Goal: Information Seeking & Learning: Check status

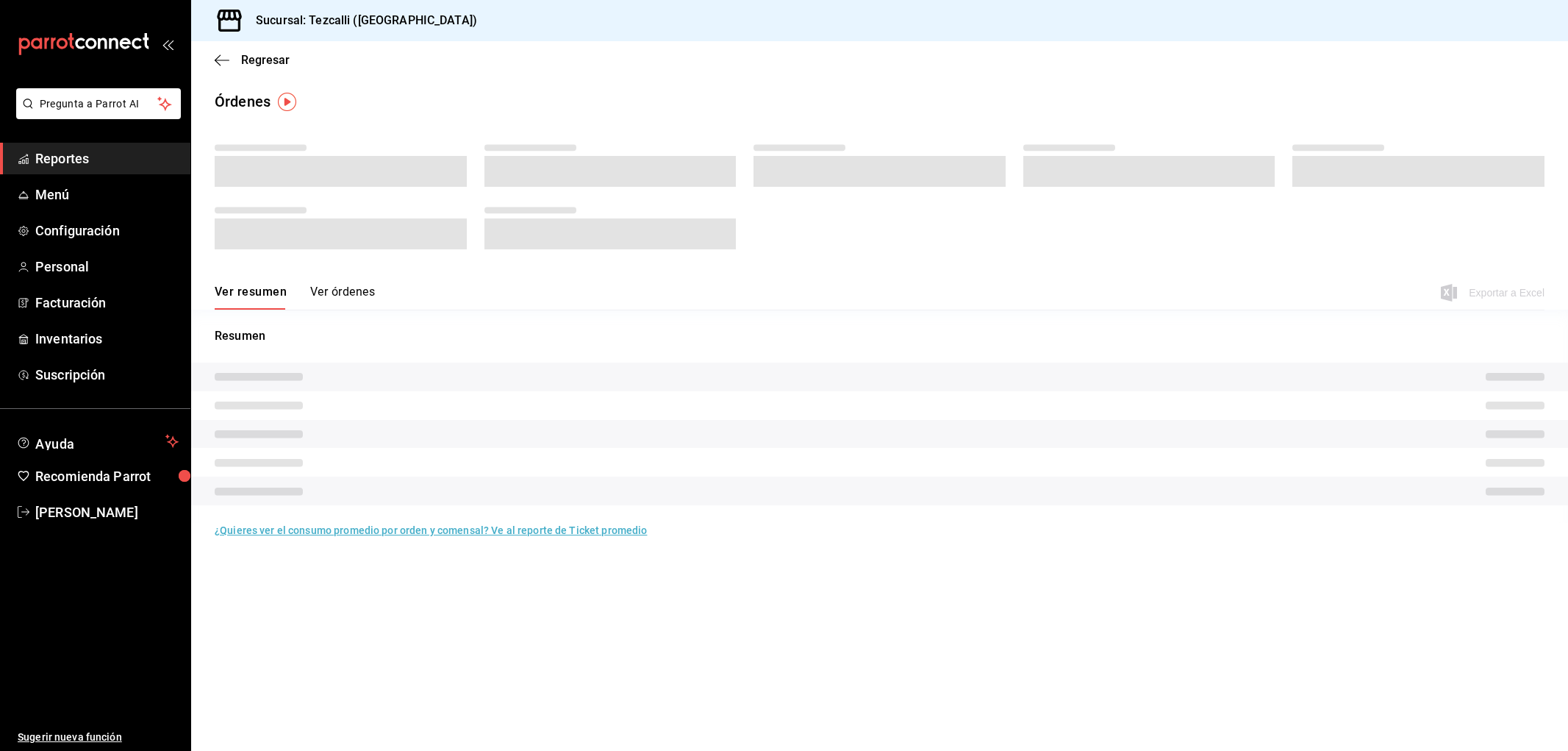
drag, startPoint x: 0, startPoint y: 0, endPoint x: 566, endPoint y: 371, distance: 676.8
click at [566, 371] on tr at bounding box center [879, 377] width 1377 height 29
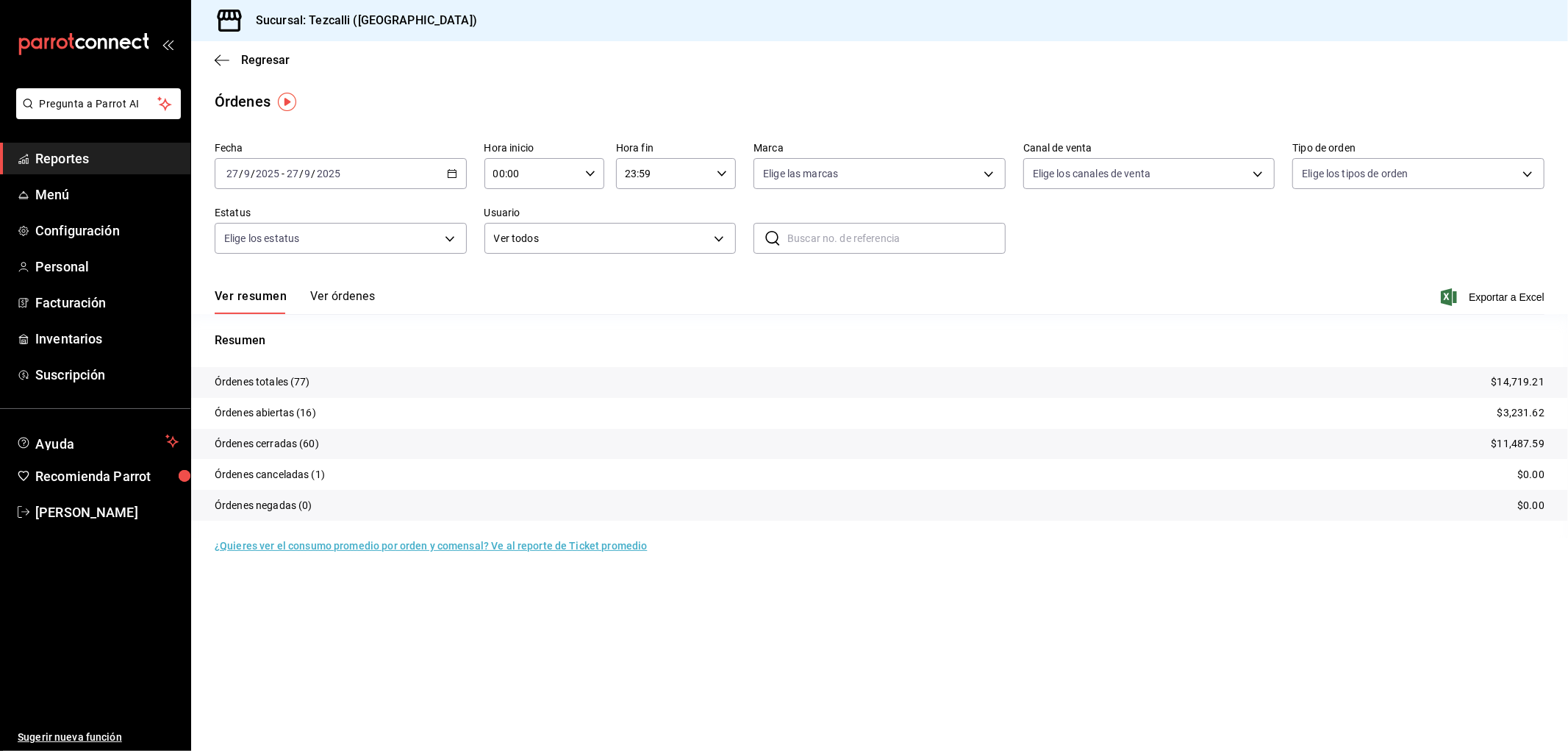
click at [336, 293] on button "Ver órdenes" at bounding box center [342, 302] width 65 height 25
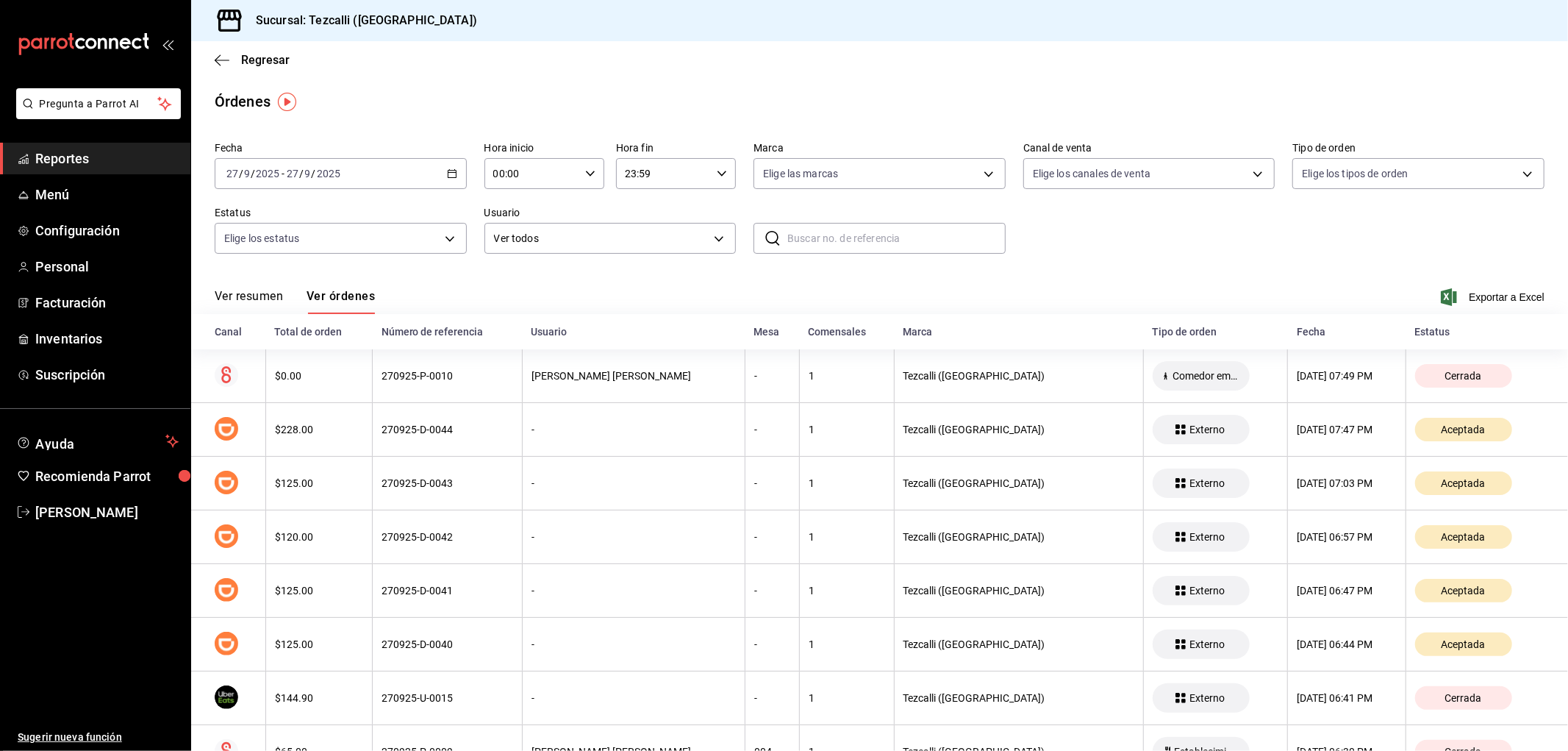
click at [251, 298] on button "Ver resumen" at bounding box center [249, 302] width 69 height 25
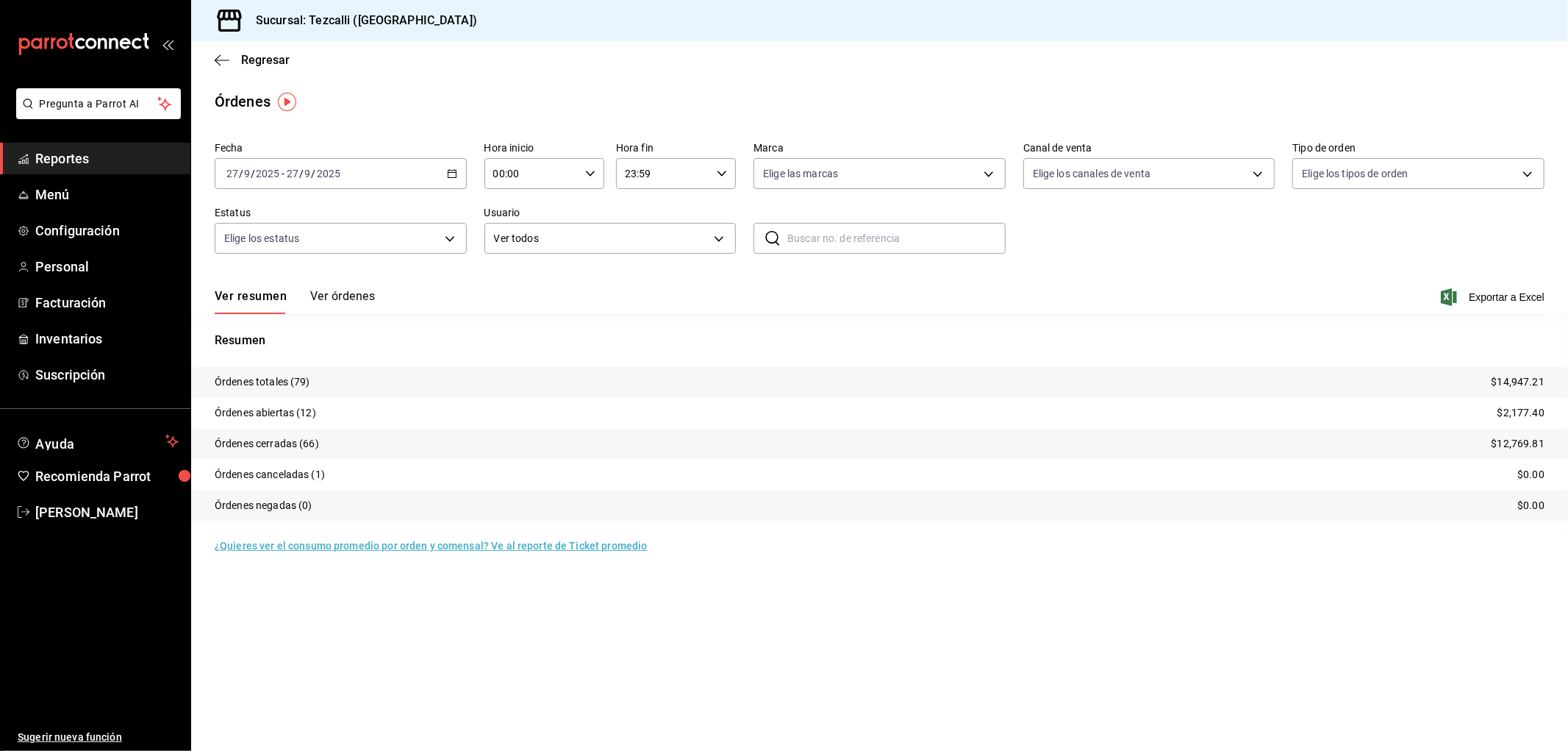
click at [333, 175] on input "2025" at bounding box center [328, 173] width 25 height 11
click at [260, 383] on span "Rango de fechas" at bounding box center [284, 383] width 114 height 16
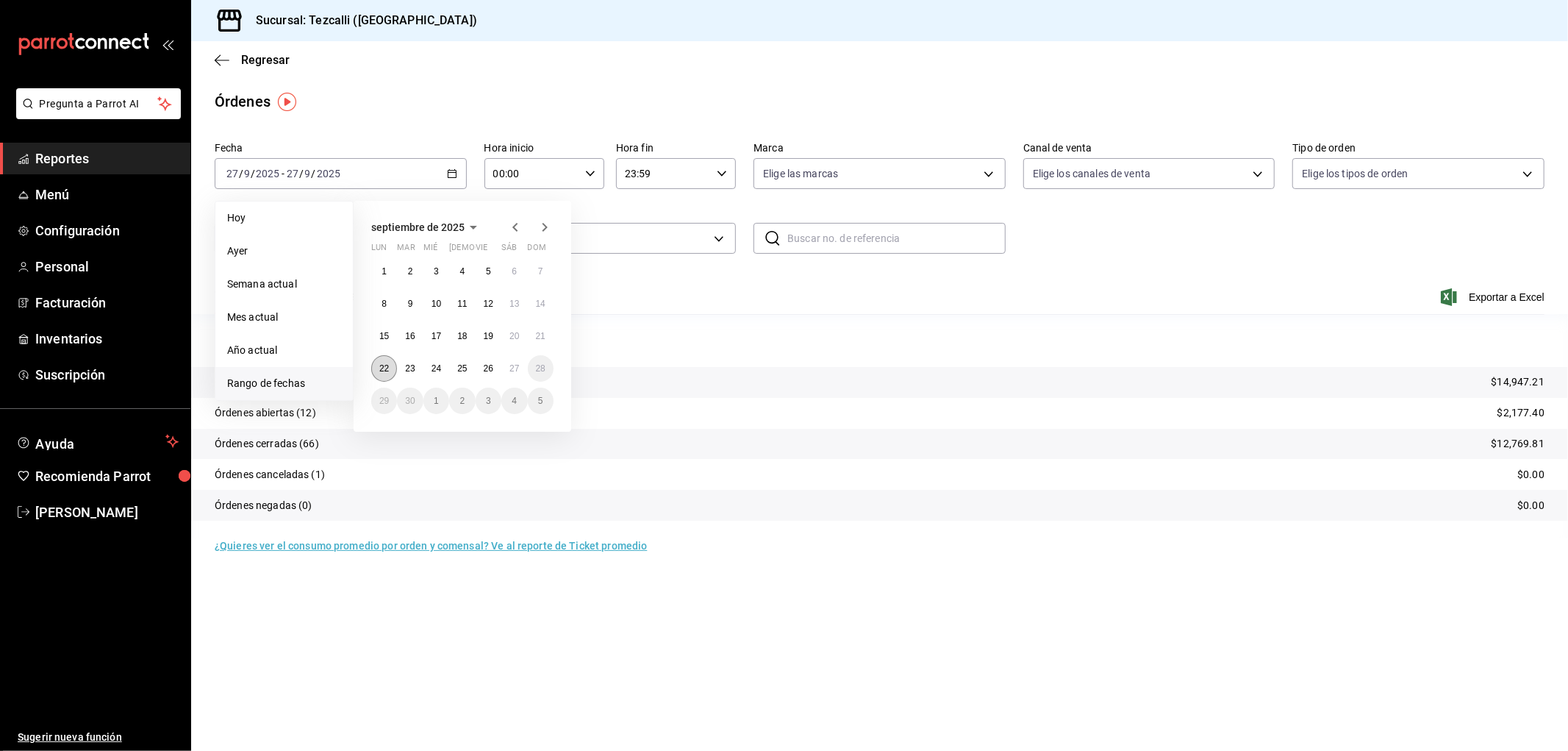
click at [377, 377] on button "22" at bounding box center [383, 369] width 25 height 26
click at [504, 369] on button "27" at bounding box center [514, 369] width 25 height 26
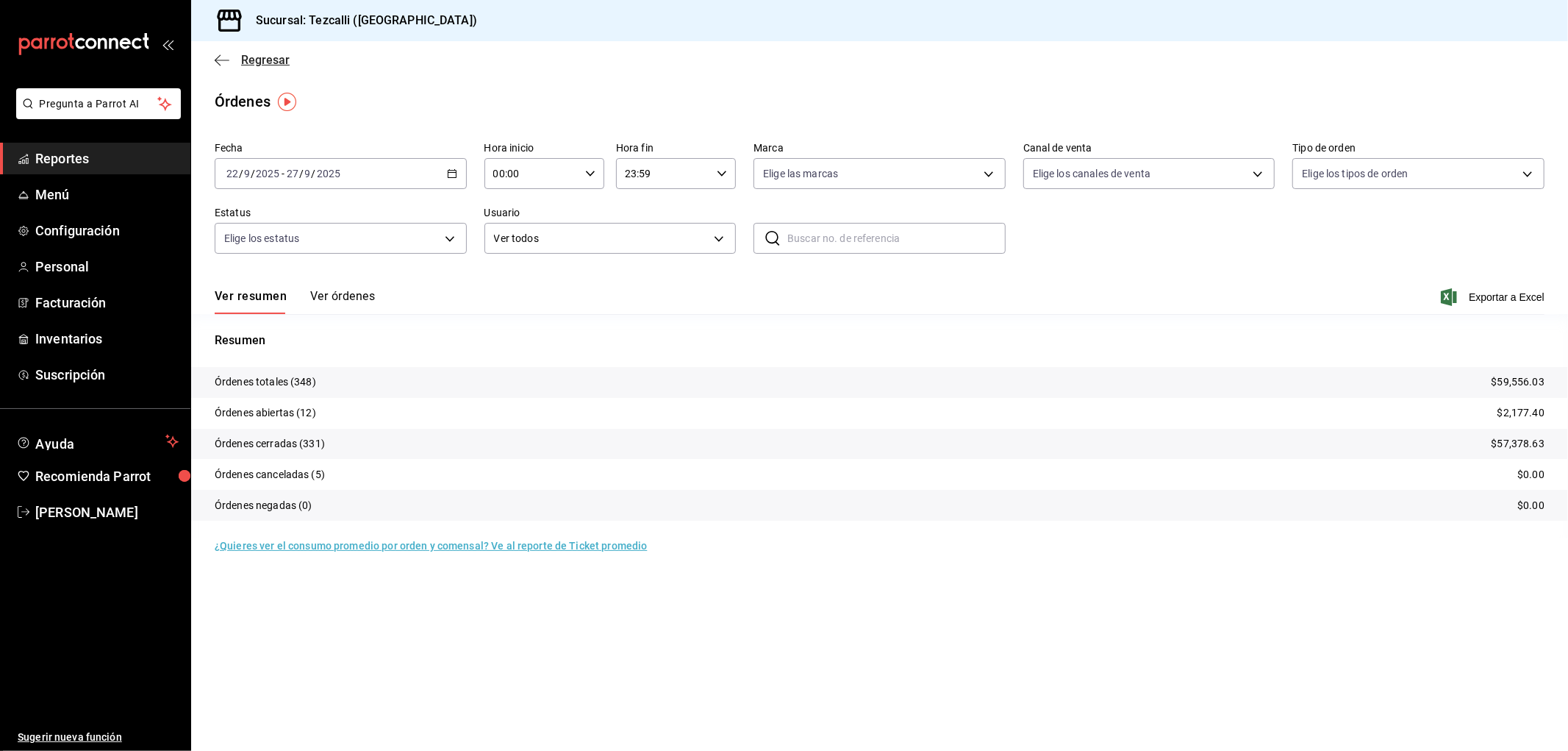
click at [259, 59] on span "Regresar" at bounding box center [265, 60] width 48 height 14
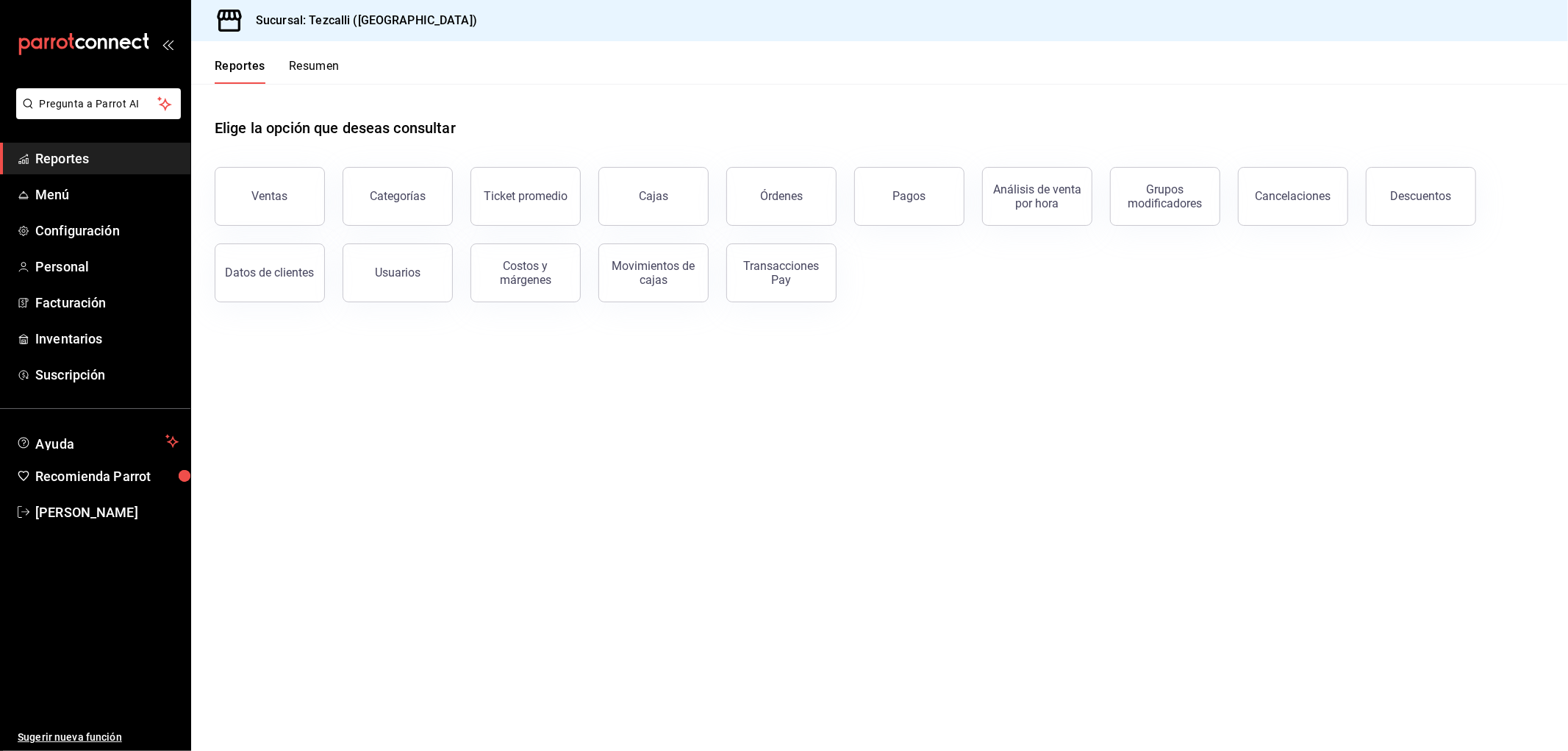
click at [1049, 467] on main "Elige la opción que deseas consultar Ventas Categorías Ticket promedio Cajas Ór…" at bounding box center [879, 418] width 1377 height 667
click at [790, 72] on header "Reportes Resumen" at bounding box center [879, 62] width 1377 height 42
